Goal: Check status: Check status

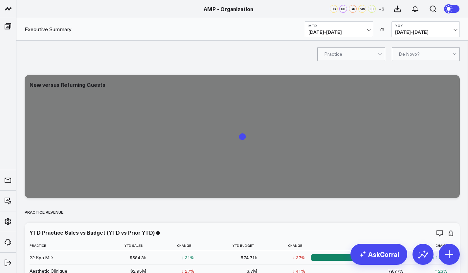
scroll to position [165, 0]
click at [41, 192] on link "AMP - Organization" at bounding box center [55, 197] width 79 height 18
click at [368, 31] on span "07/16/25 - 08/14/25" at bounding box center [338, 32] width 61 height 5
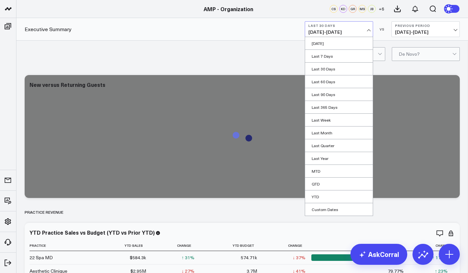
click at [330, 172] on link "MTD" at bounding box center [339, 171] width 68 height 12
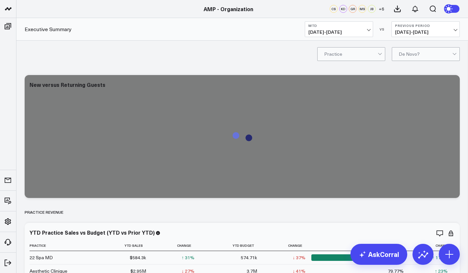
click at [427, 32] on span "[DATE] - [DATE]" at bounding box center [425, 32] width 61 height 5
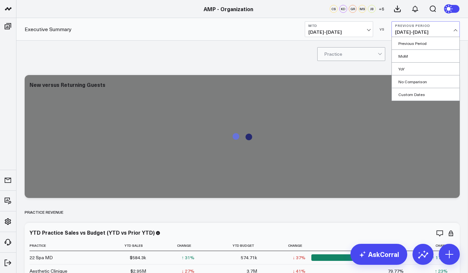
click at [406, 69] on link "YoY" at bounding box center [426, 69] width 68 height 12
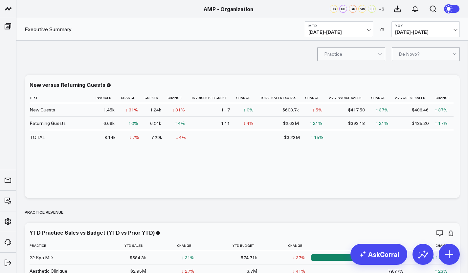
scroll to position [69, 0]
click at [53, 123] on link "AMP - Ever/Body" at bounding box center [55, 115] width 79 height 18
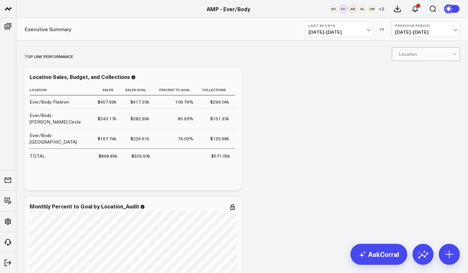
click at [367, 32] on span "[DATE] - [DATE]" at bounding box center [338, 32] width 61 height 5
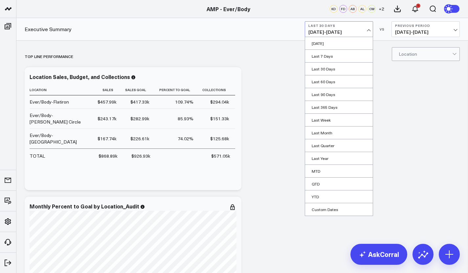
click at [332, 172] on link "MTD" at bounding box center [339, 171] width 68 height 12
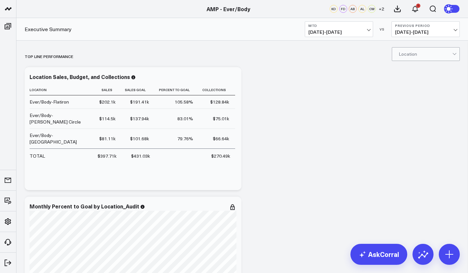
scroll to position [165, 0]
click at [46, 194] on link "AMP - Organization" at bounding box center [55, 196] width 79 height 18
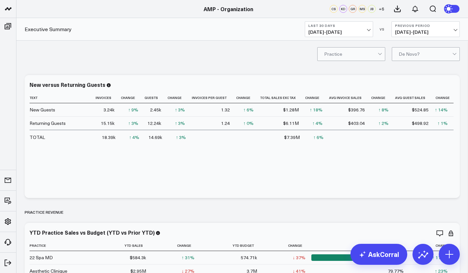
click at [362, 32] on span "[DATE] - [DATE]" at bounding box center [338, 32] width 61 height 5
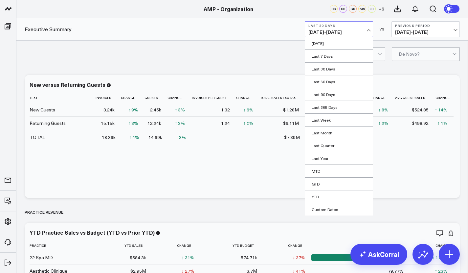
click at [331, 173] on link "MTD" at bounding box center [339, 171] width 68 height 12
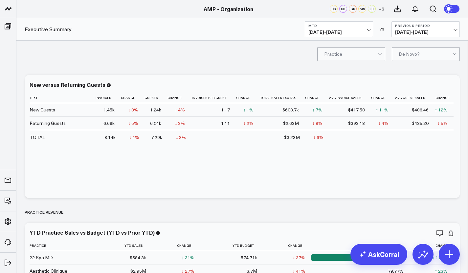
click at [432, 34] on span "[DATE] - [DATE]" at bounding box center [425, 32] width 61 height 5
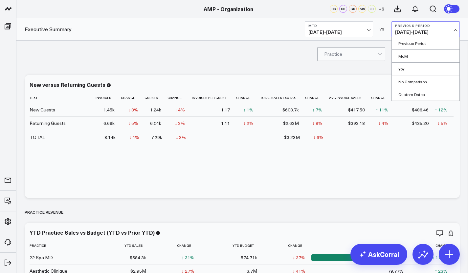
click at [417, 67] on link "YoY" at bounding box center [426, 69] width 68 height 12
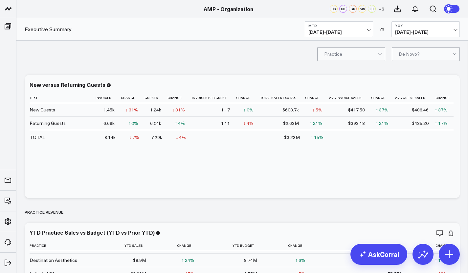
click at [369, 30] on span "[DATE] - [DATE]" at bounding box center [338, 32] width 61 height 5
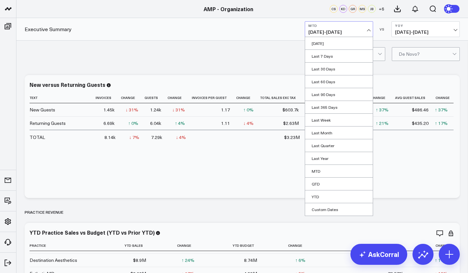
click at [348, 84] on link "Last 60 Days" at bounding box center [339, 82] width 68 height 12
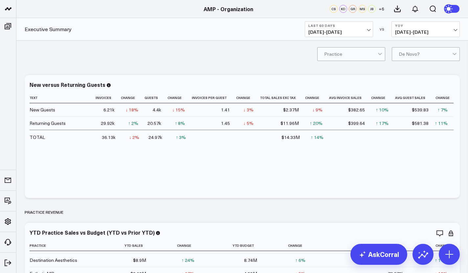
click at [0, 120] on ul "Boards Executive Summary Inside Sales Accounting - Expenses Finance Operations …" at bounding box center [8, 145] width 16 height 255
